Goal: Navigation & Orientation: Find specific page/section

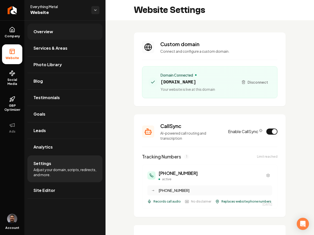
click at [41, 30] on span "Overview" at bounding box center [44, 32] width 20 height 6
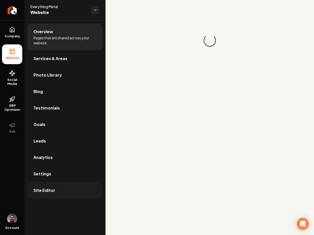
click at [75, 183] on link "Site Editor" at bounding box center [64, 191] width 75 height 16
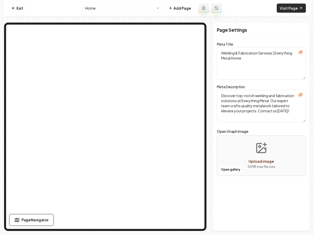
click at [288, 9] on link "Visit Page" at bounding box center [291, 8] width 29 height 9
